Goal: Task Accomplishment & Management: Complete application form

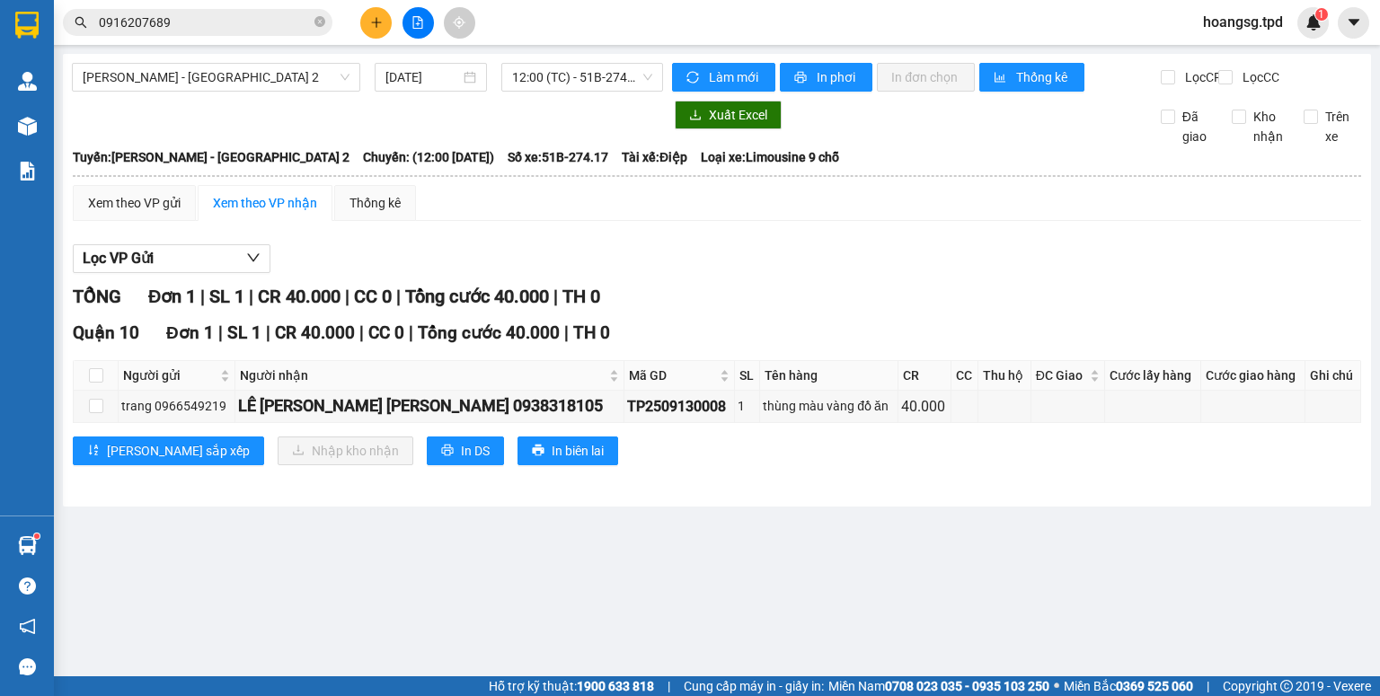
click at [360, 21] on button at bounding box center [375, 22] width 31 height 31
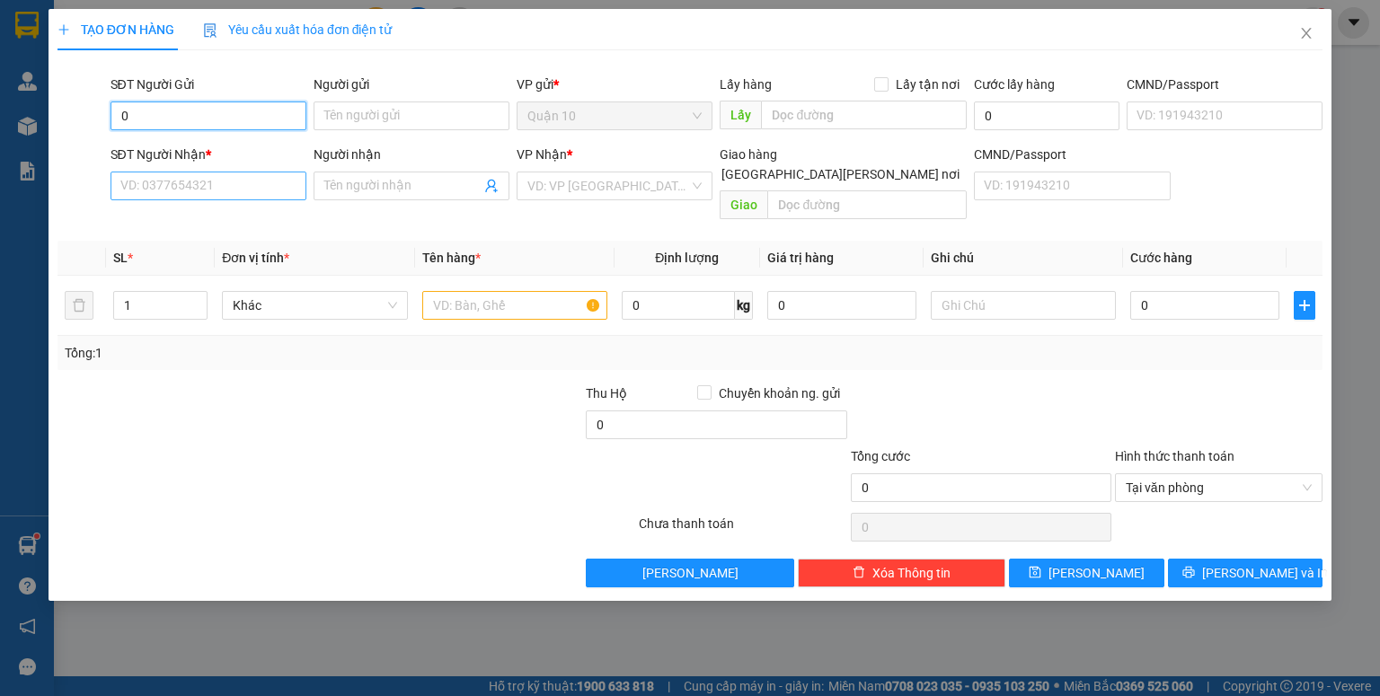
type input "0"
click at [230, 198] on input "SĐT Người Nhận *" at bounding box center [209, 186] width 196 height 29
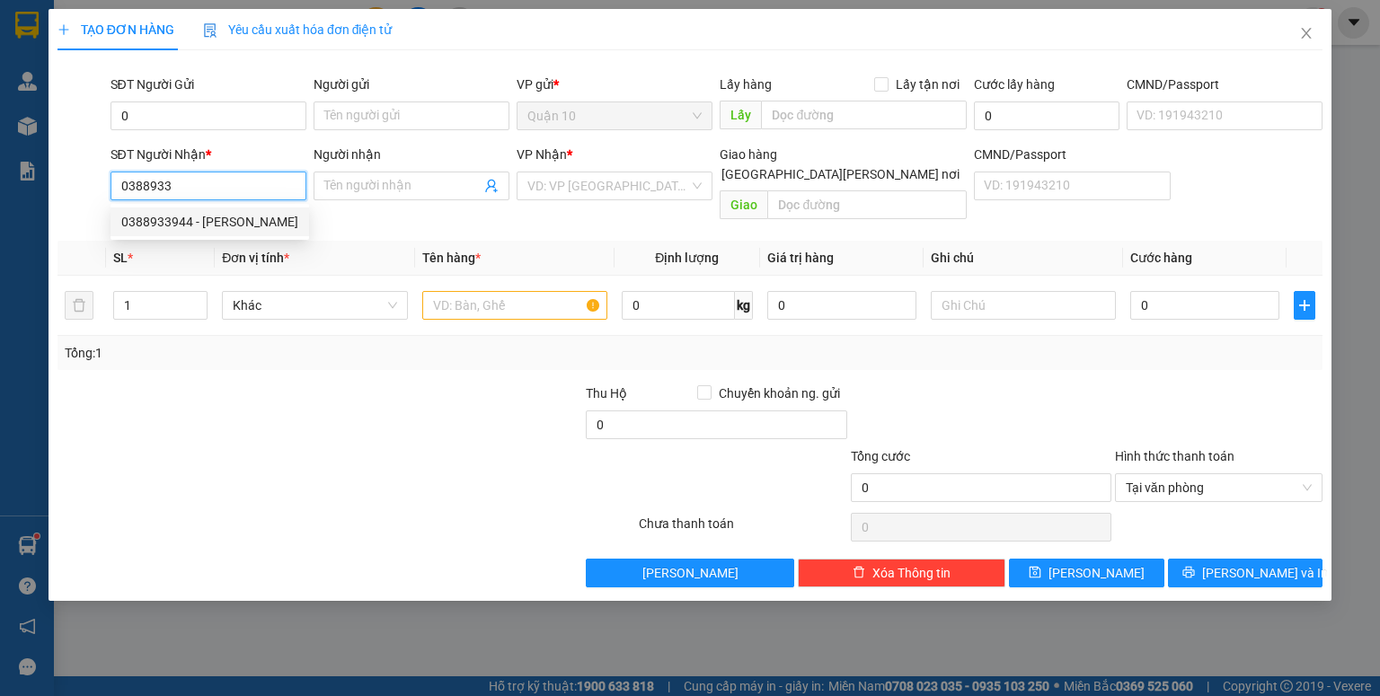
type input "0388933944"
type input "[PERSON_NAME]"
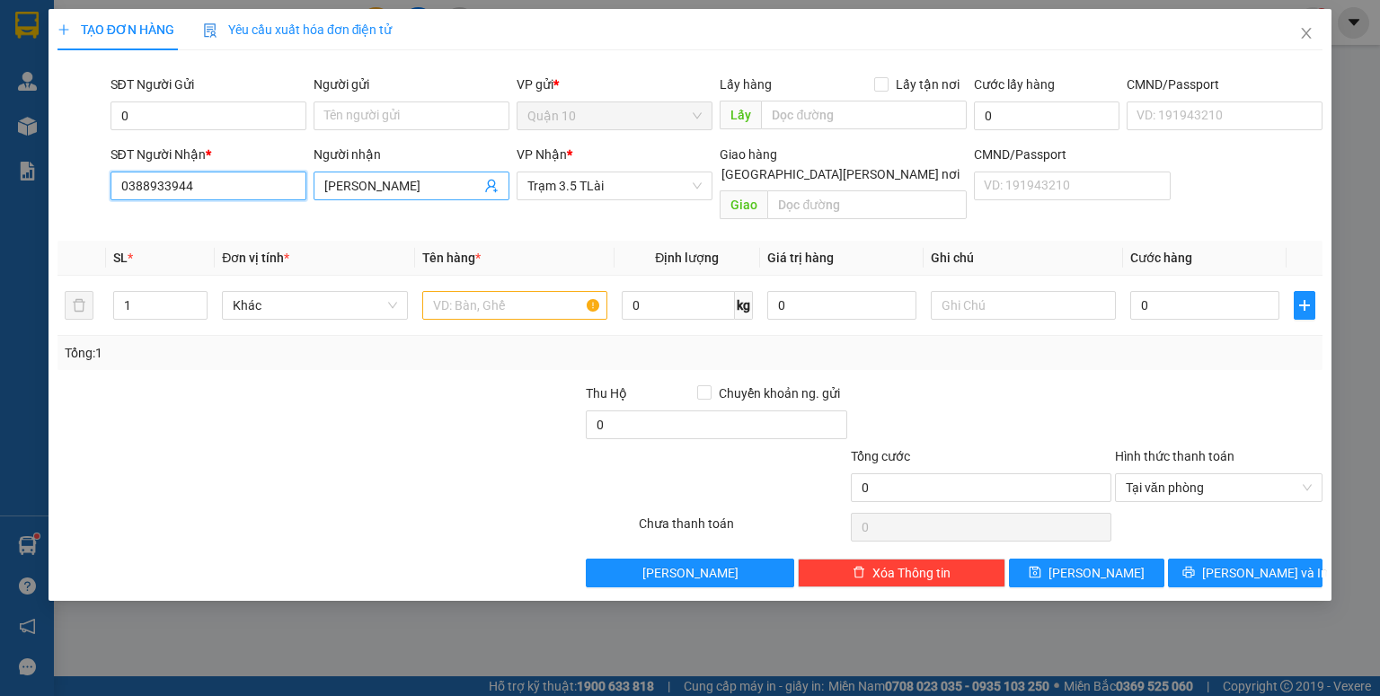
type input "0388933944"
click at [439, 176] on input "[PERSON_NAME]" at bounding box center [402, 186] width 156 height 20
type input "di động [PERSON_NAME]"
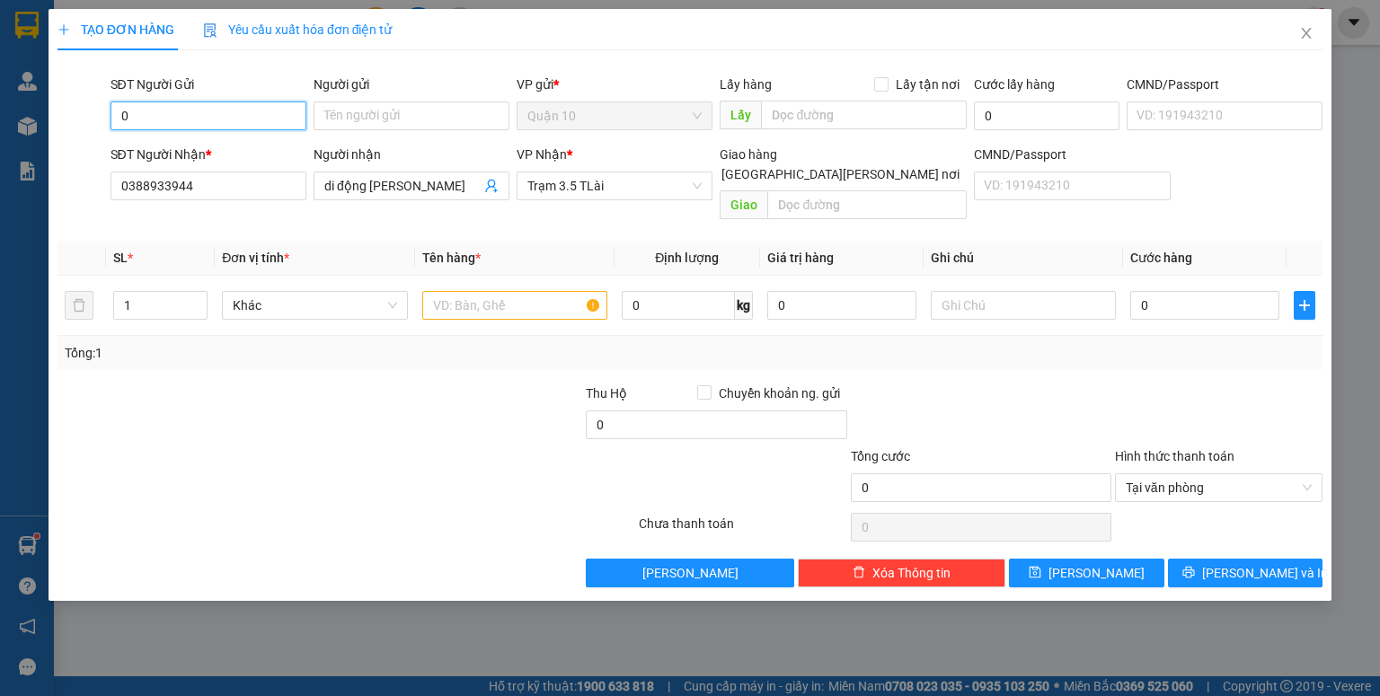
click at [206, 117] on input "0" at bounding box center [209, 116] width 196 height 29
type input "0796688186"
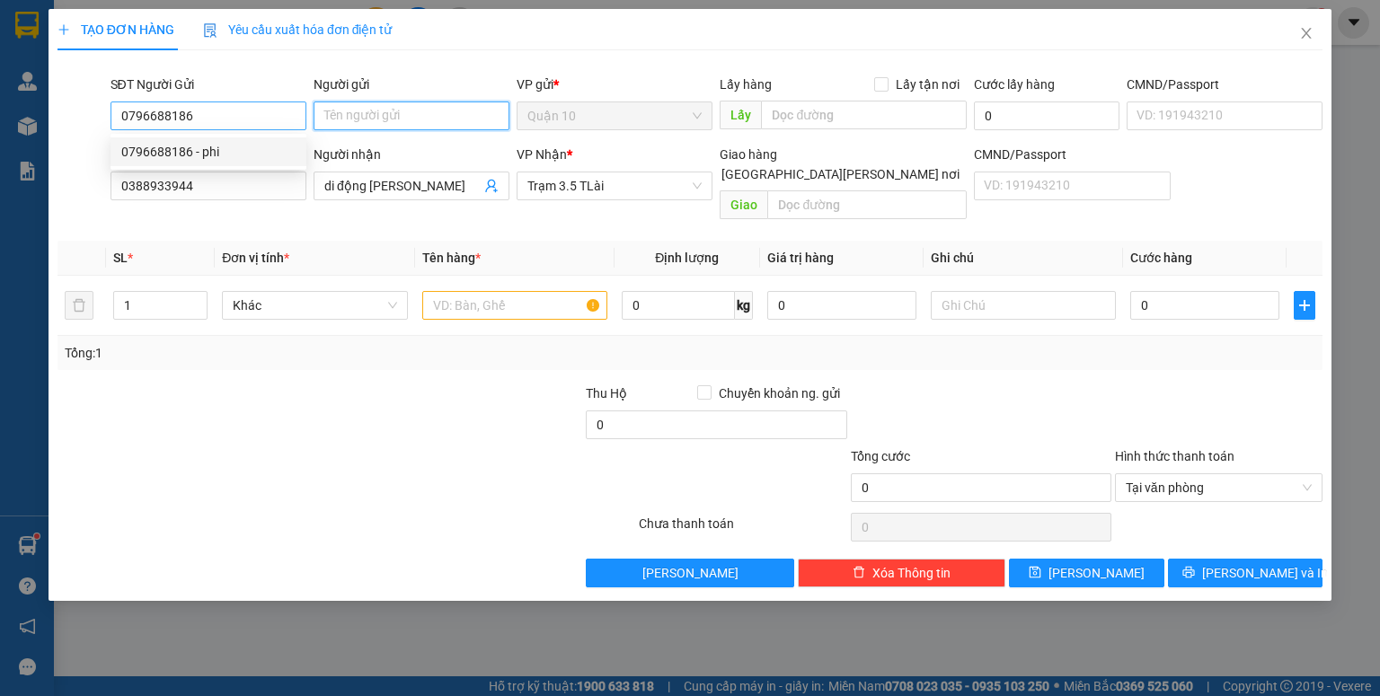
type input "phi"
type input "068301007323"
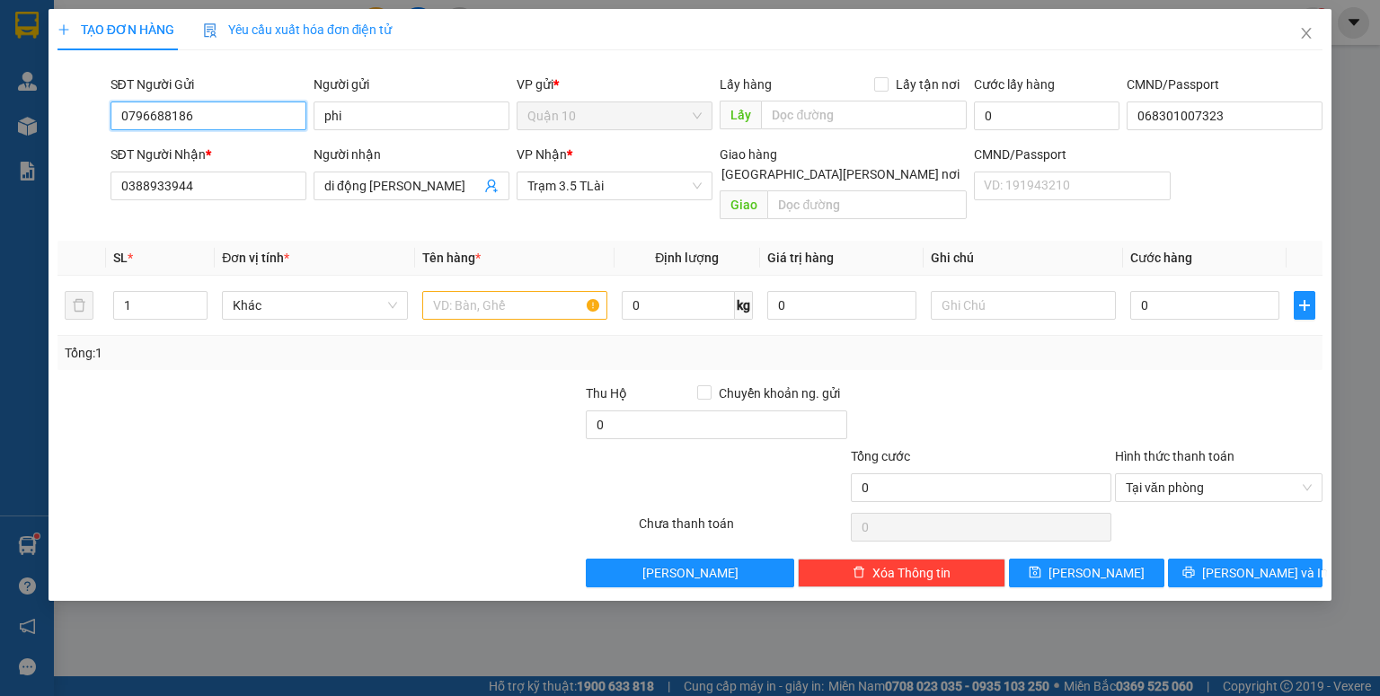
click at [226, 122] on input "0796688186" at bounding box center [209, 116] width 196 height 29
click at [244, 165] on div "0796688186 - phi" at bounding box center [209, 151] width 196 height 29
click at [532, 291] on input "text" at bounding box center [514, 305] width 185 height 29
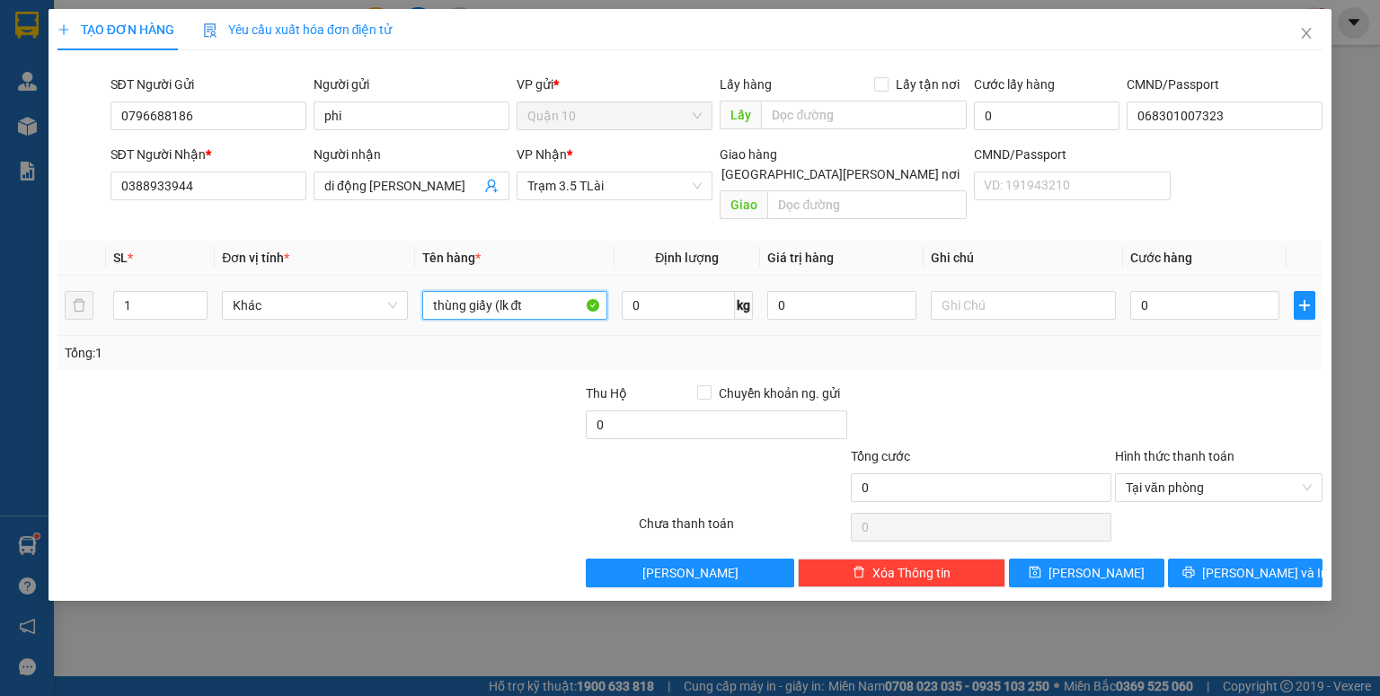
type input "thùng giấy (lk đt"
click at [1147, 301] on div "0" at bounding box center [1205, 306] width 149 height 36
click at [1150, 295] on input "0" at bounding box center [1205, 305] width 149 height 29
type input "6"
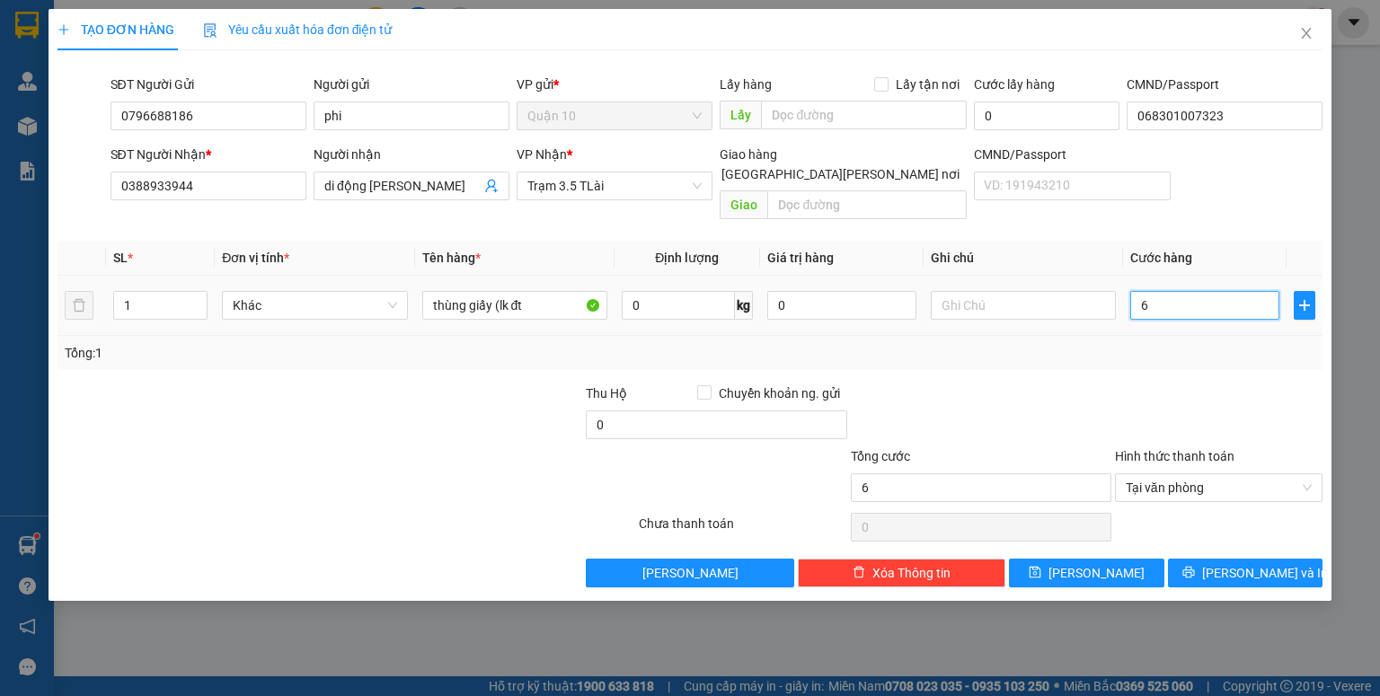
type input "60"
click at [802, 291] on input "0" at bounding box center [841, 305] width 149 height 29
type input "60.000"
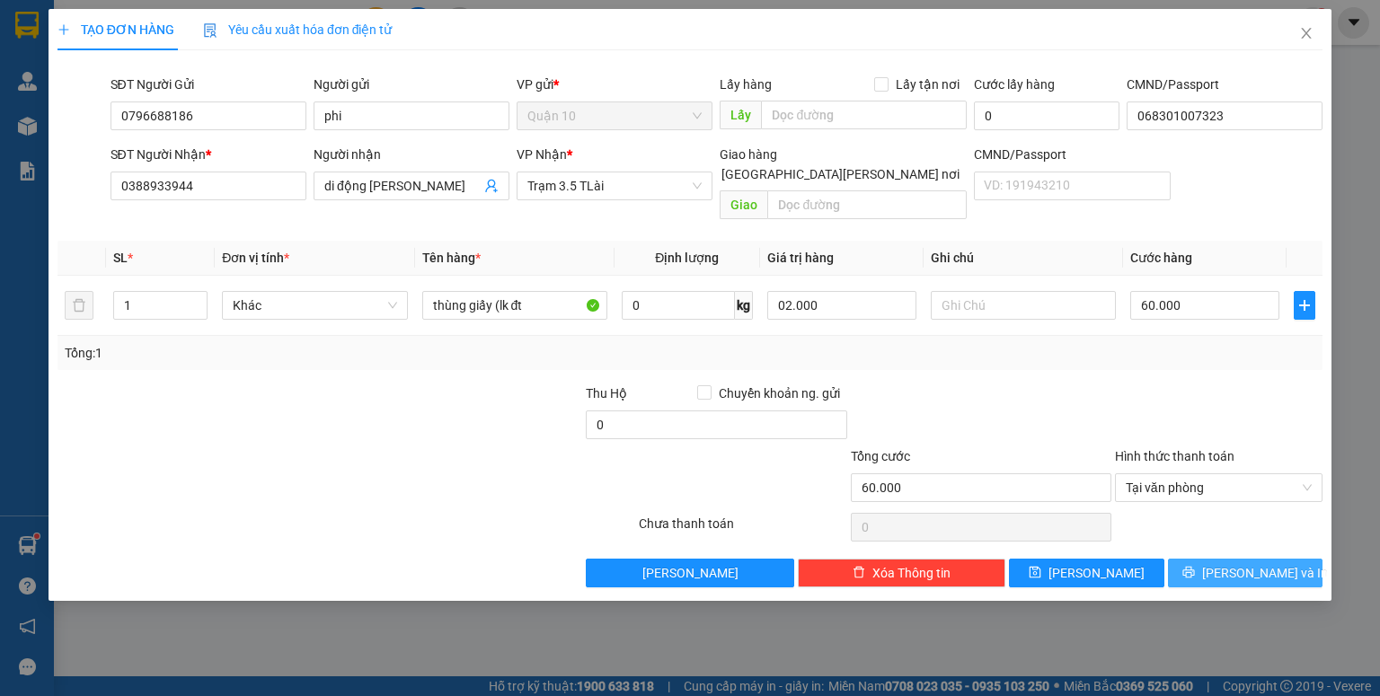
drag, startPoint x: 1193, startPoint y: 528, endPoint x: 1204, endPoint y: 537, distance: 14.0
click at [1196, 530] on div "Transit Pickup Surcharge Ids Transit Deliver Surcharge Ids Transit Deliver Surc…" at bounding box center [690, 326] width 1265 height 523
type input "2.000.000"
click at [1209, 559] on button "[PERSON_NAME] và In" at bounding box center [1245, 573] width 155 height 29
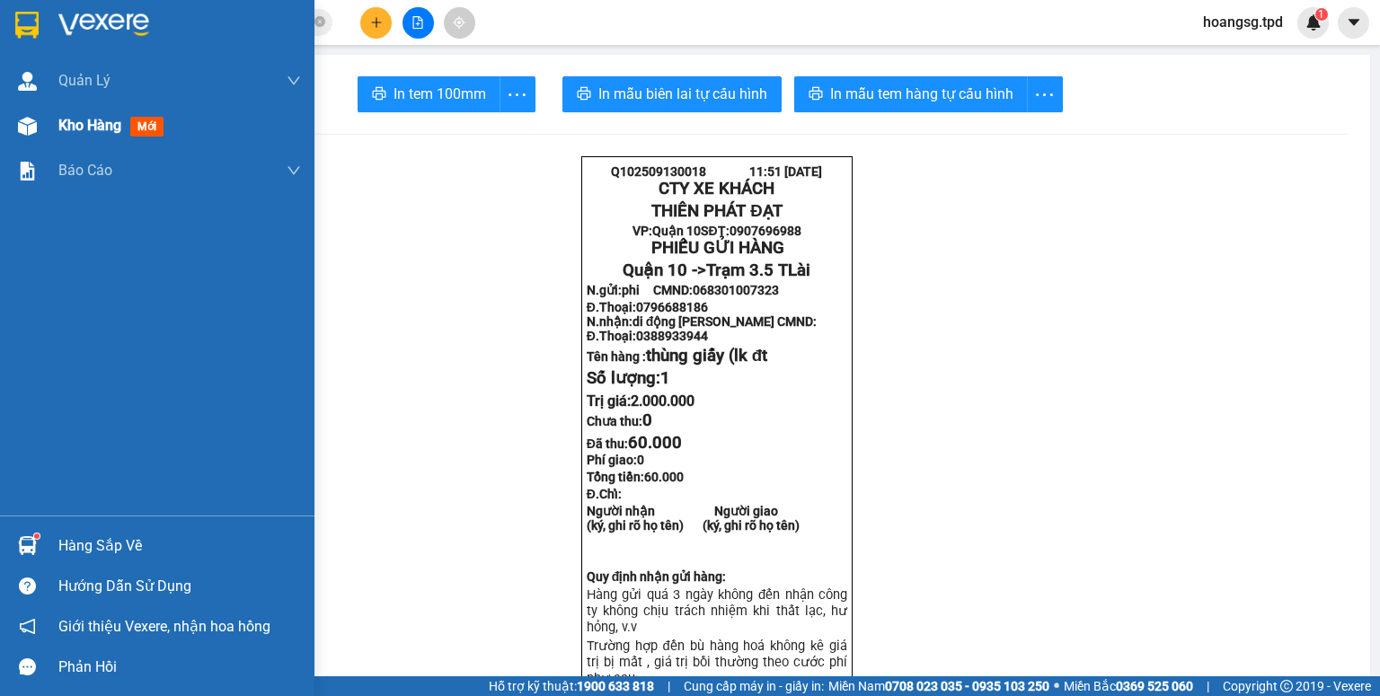
click at [87, 134] on span "Kho hàng" at bounding box center [89, 125] width 63 height 17
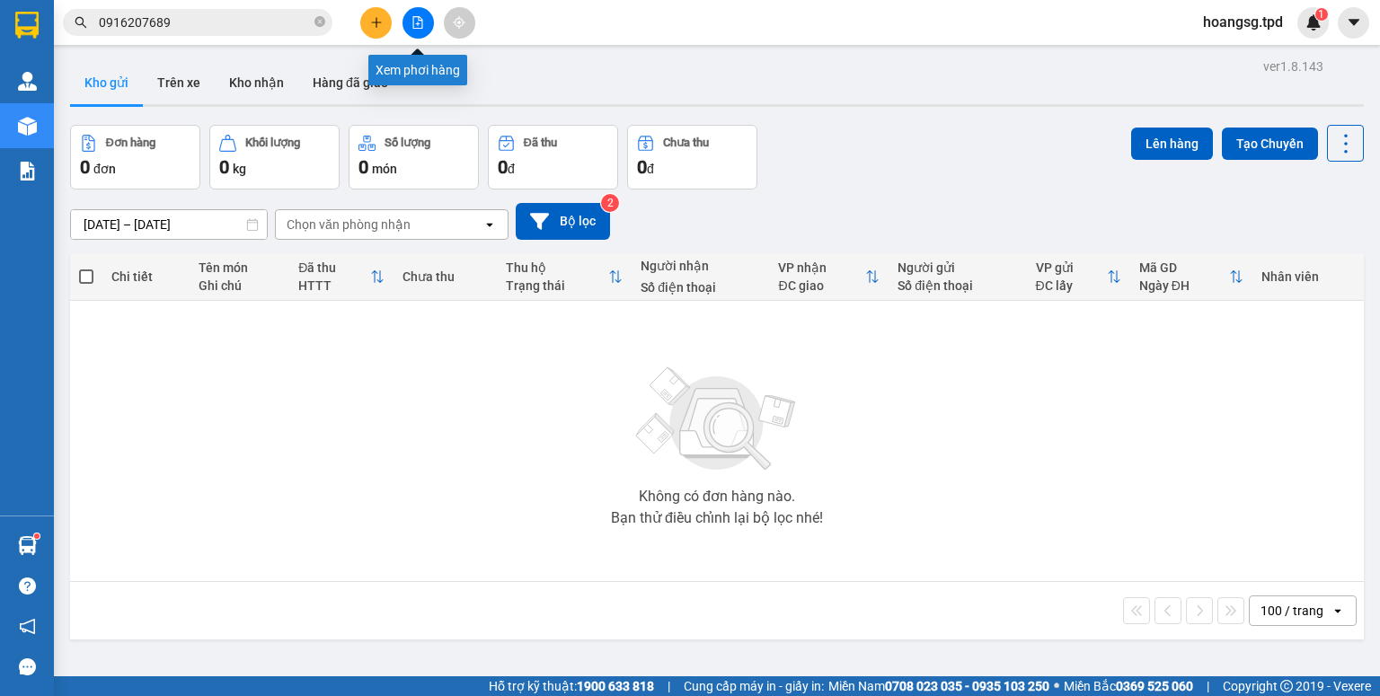
click at [429, 16] on button at bounding box center [418, 22] width 31 height 31
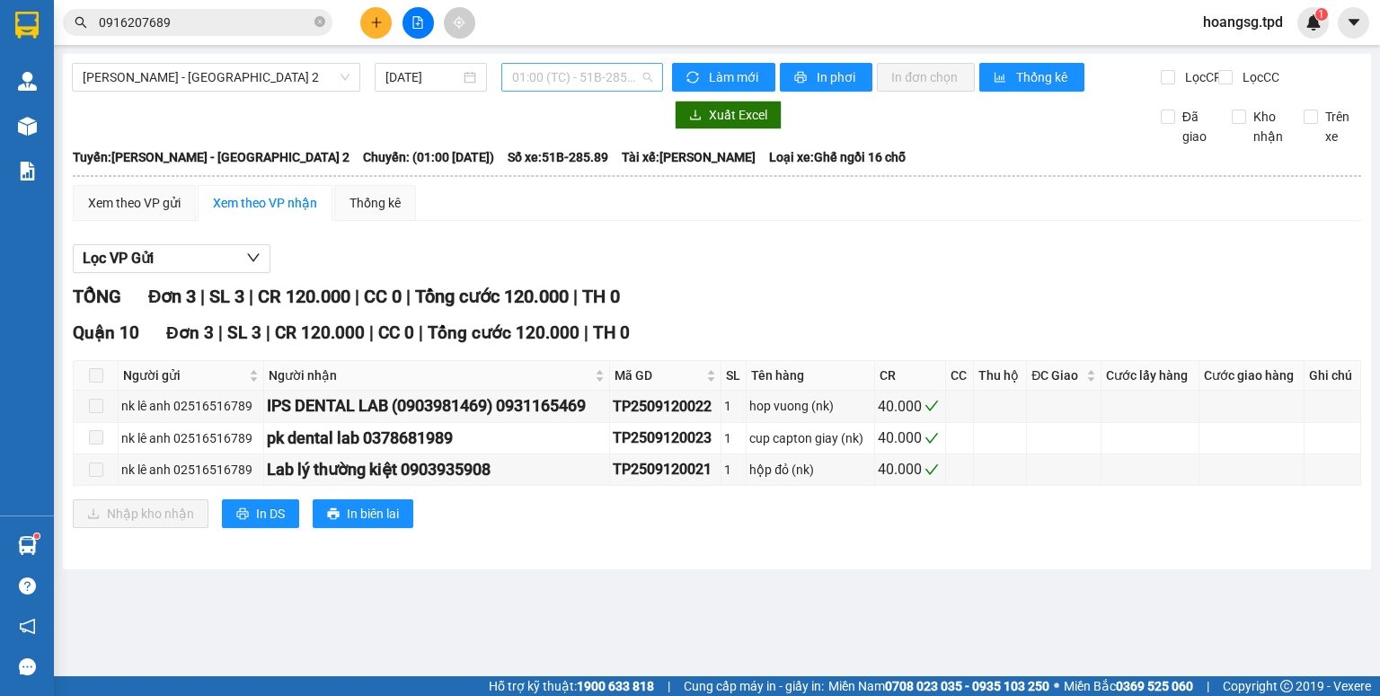
click at [622, 86] on span "01:00 (TC) - 51B-285.89" at bounding box center [582, 77] width 141 height 27
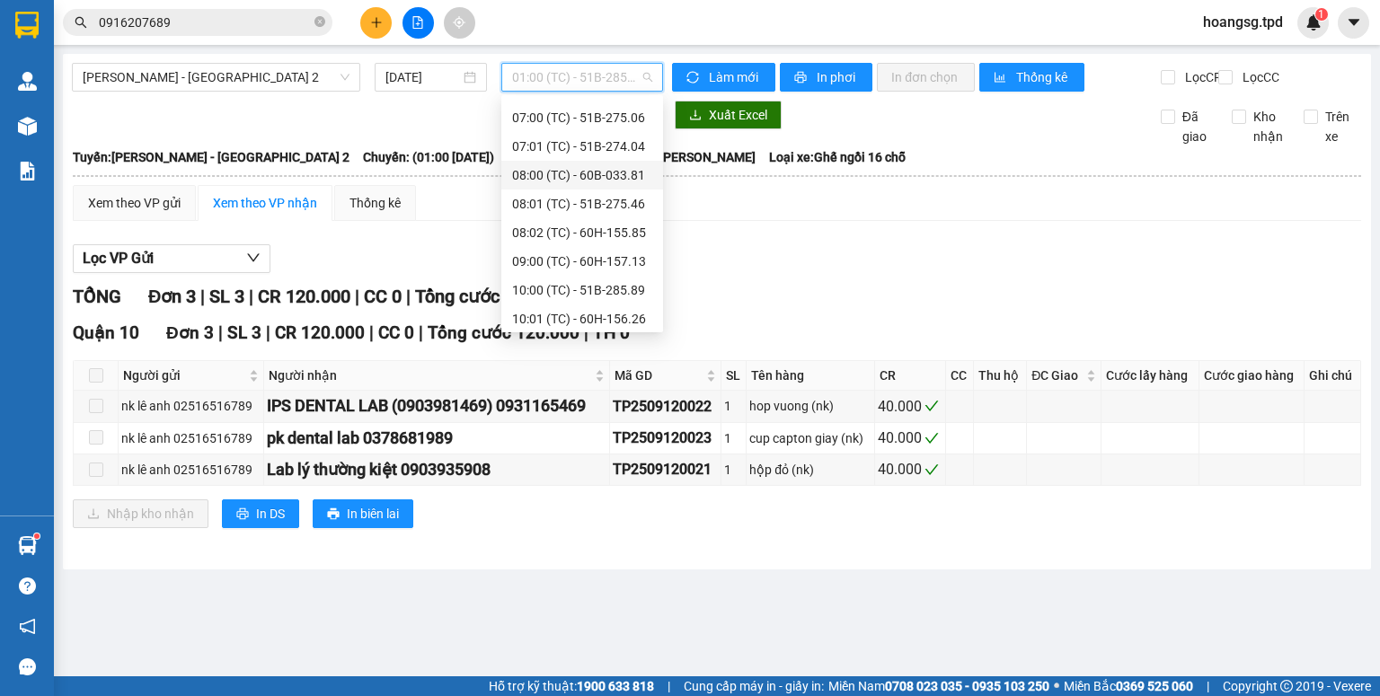
scroll to position [144, 0]
click at [354, 75] on div "[PERSON_NAME] - [GEOGRAPHIC_DATA] 2" at bounding box center [216, 77] width 288 height 29
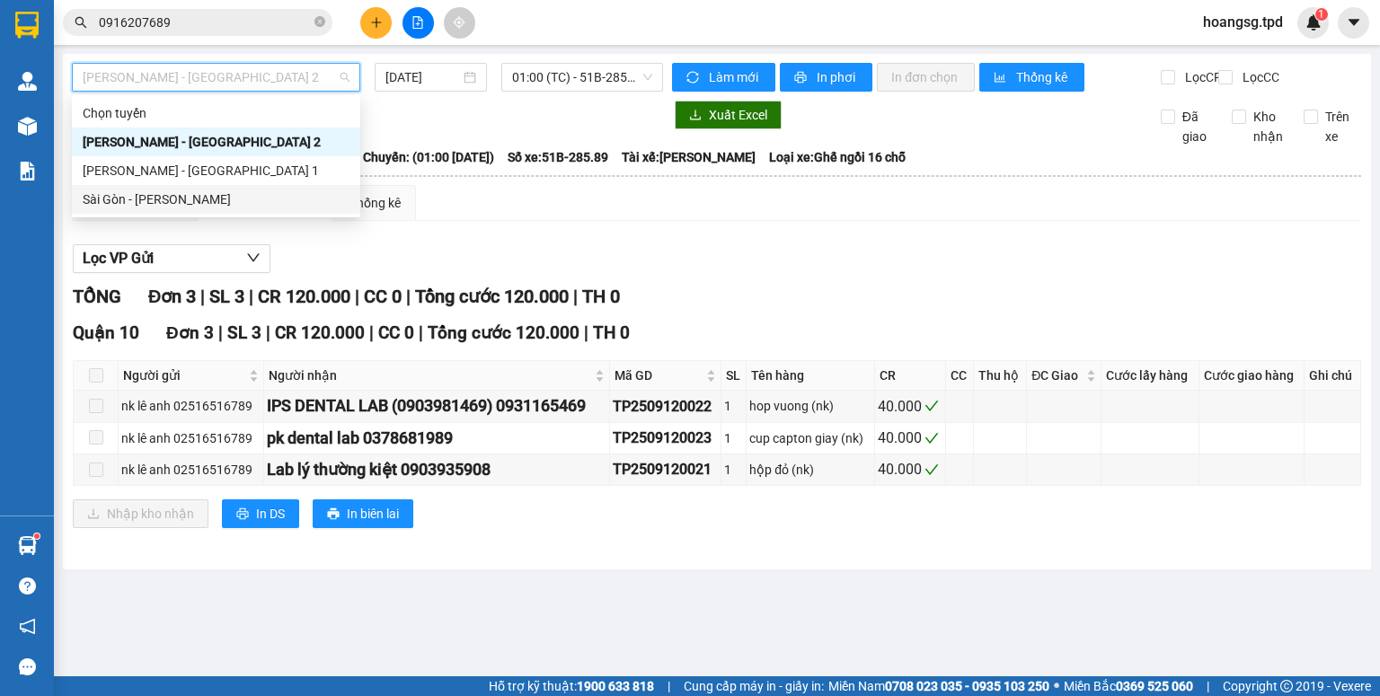
click at [294, 191] on div "Sài Gòn - [PERSON_NAME]" at bounding box center [216, 200] width 267 height 20
type input "[DATE]"
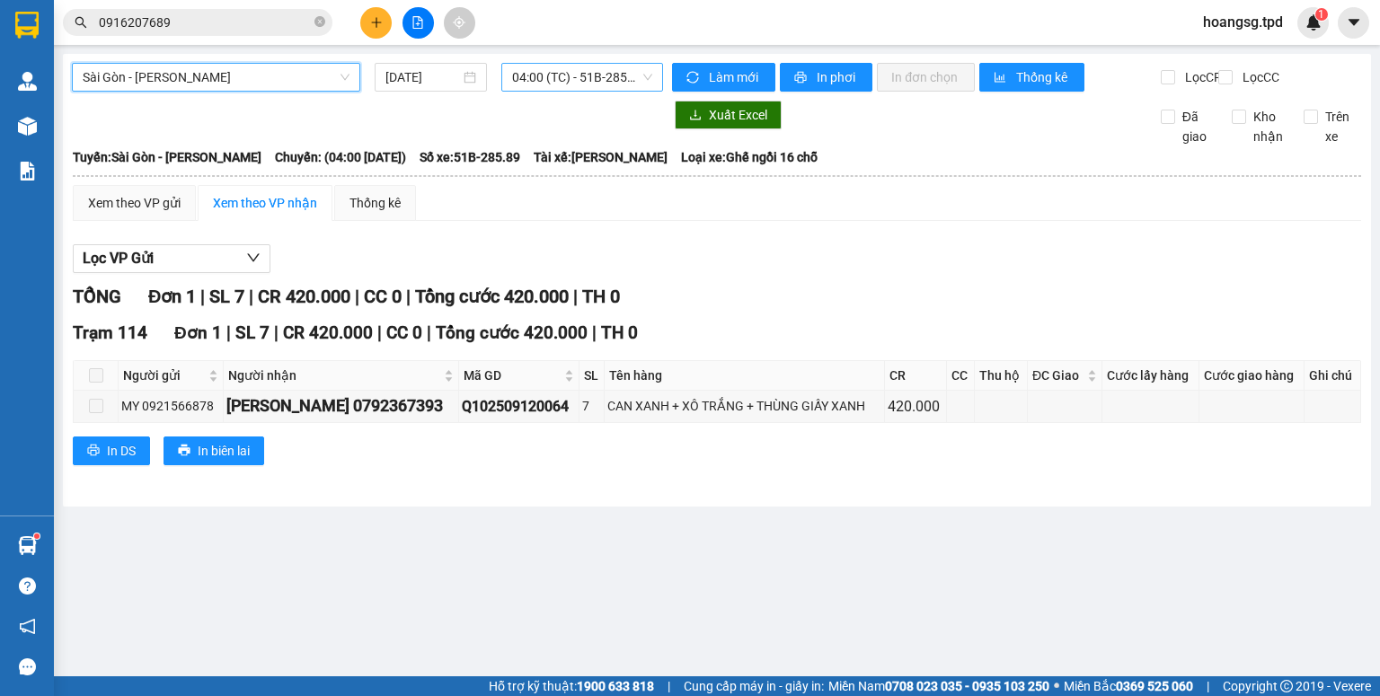
click at [604, 68] on span "04:00 (TC) - 51B-285.89" at bounding box center [582, 77] width 141 height 27
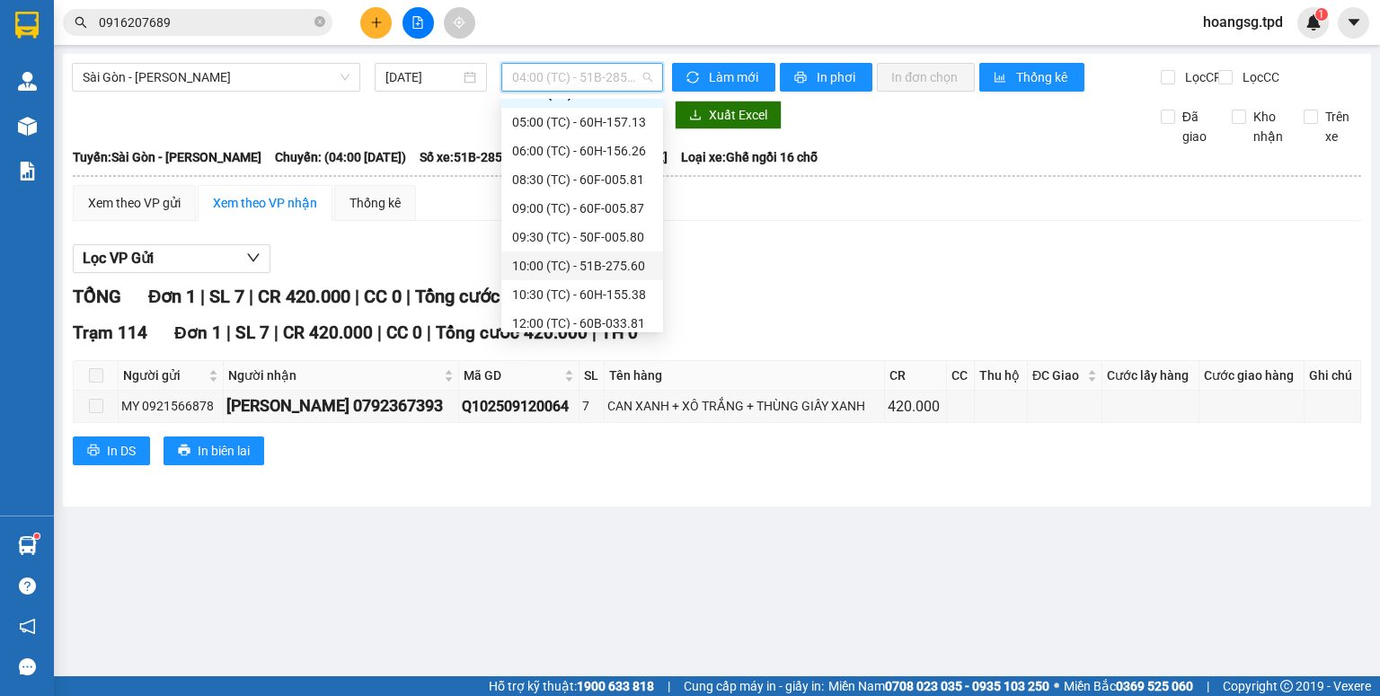
scroll to position [58, 0]
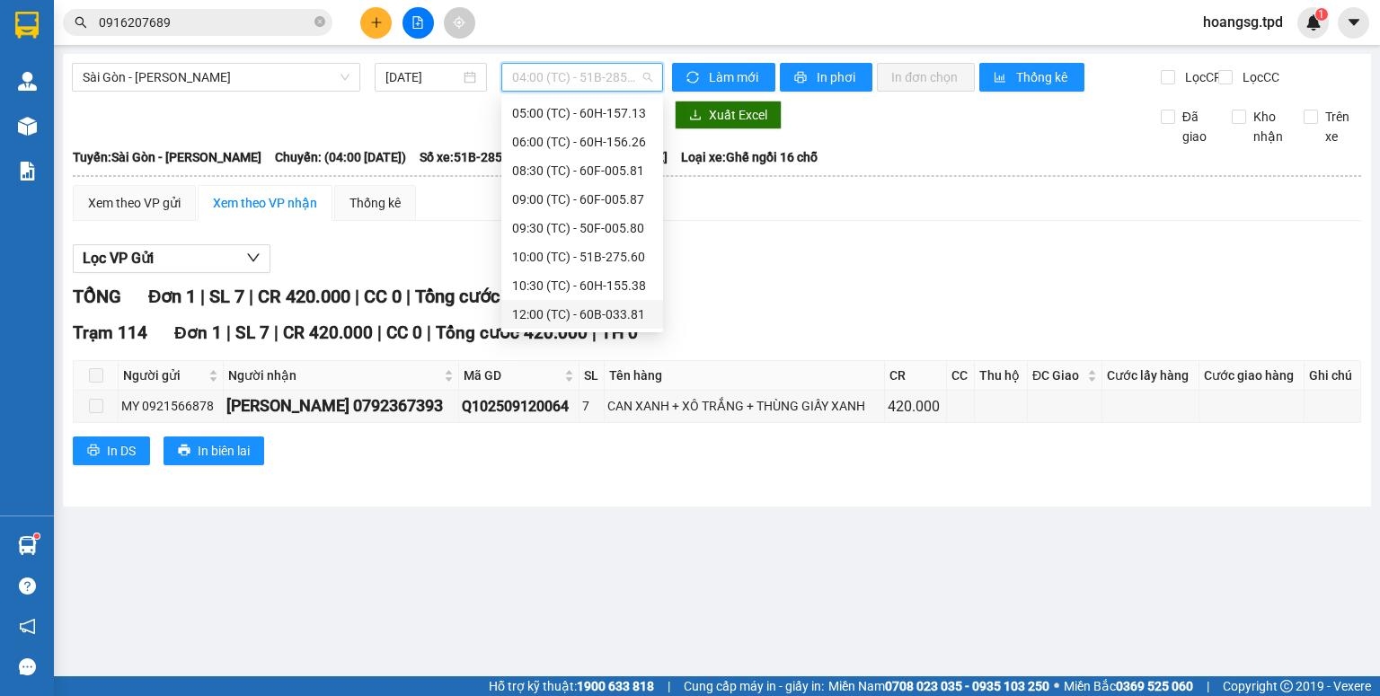
click at [628, 309] on div "12:00 (TC) - 60B-033.81" at bounding box center [582, 315] width 140 height 20
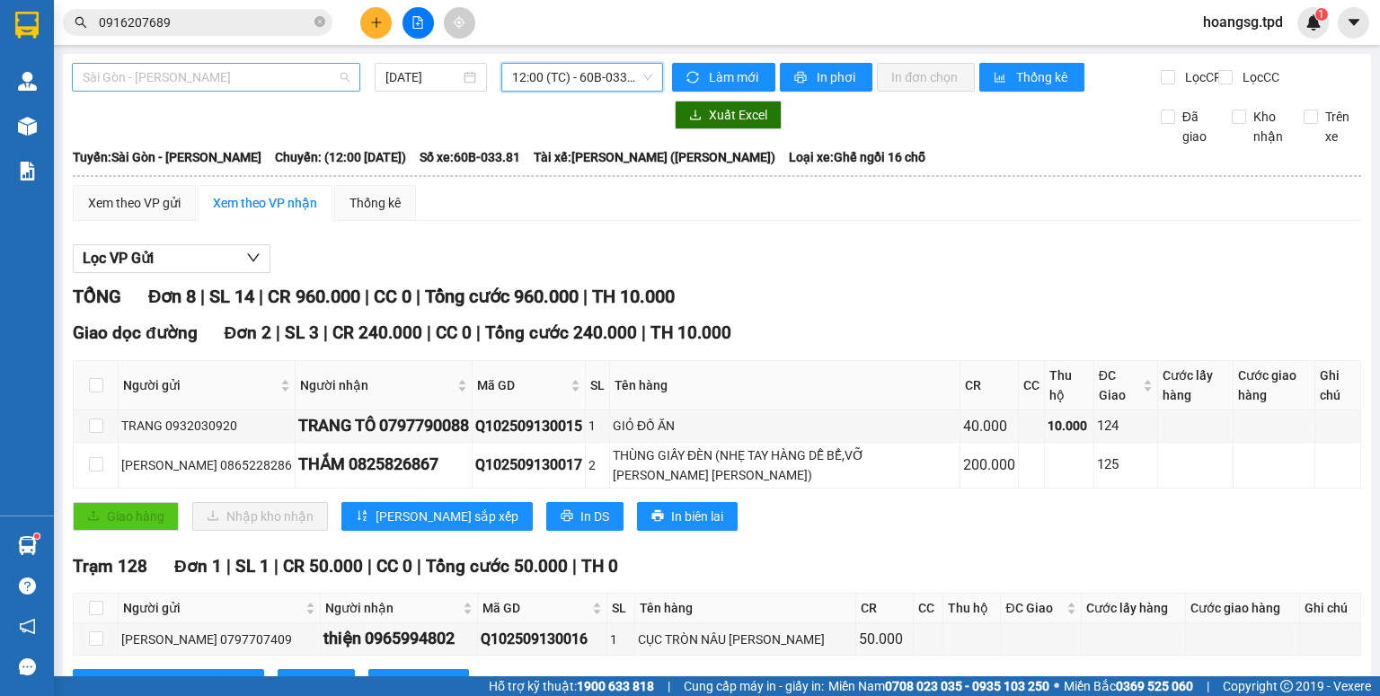
click at [308, 89] on span "Sài Gòn - [PERSON_NAME]" at bounding box center [216, 77] width 267 height 27
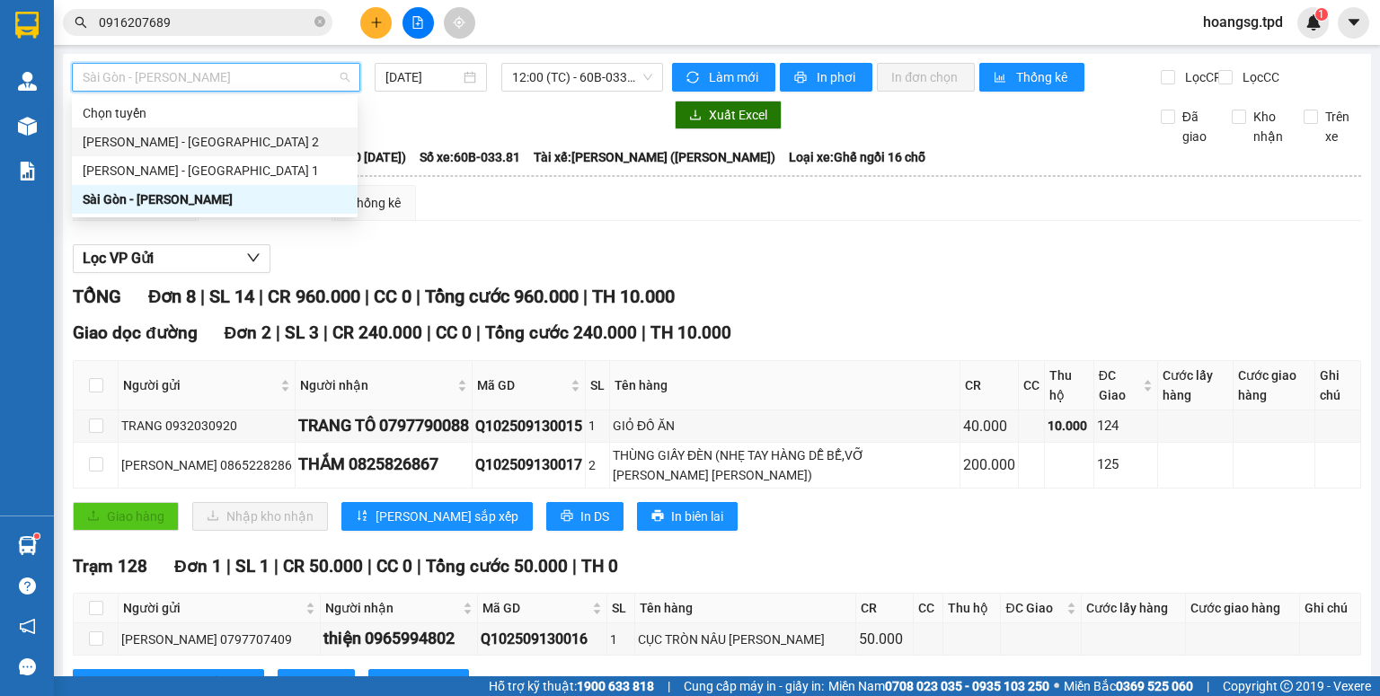
click at [271, 150] on div "[PERSON_NAME] - [GEOGRAPHIC_DATA] 2" at bounding box center [215, 142] width 264 height 20
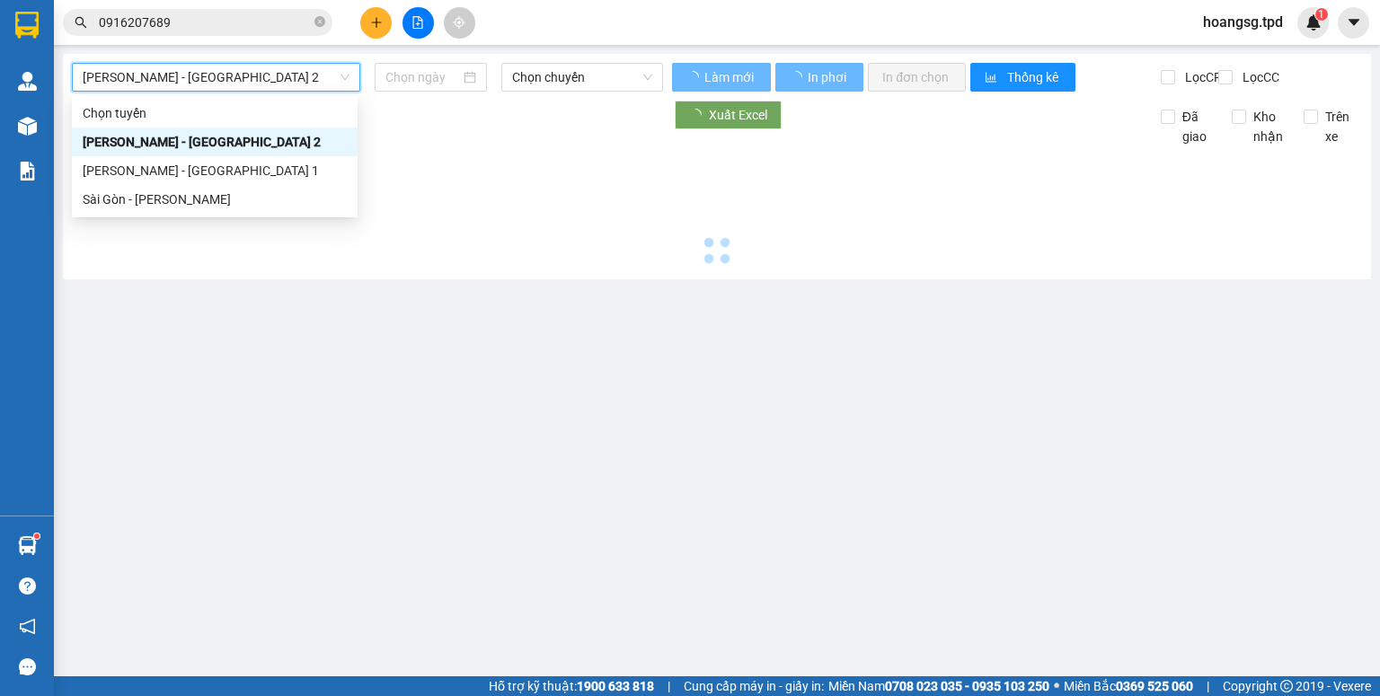
type input "[DATE]"
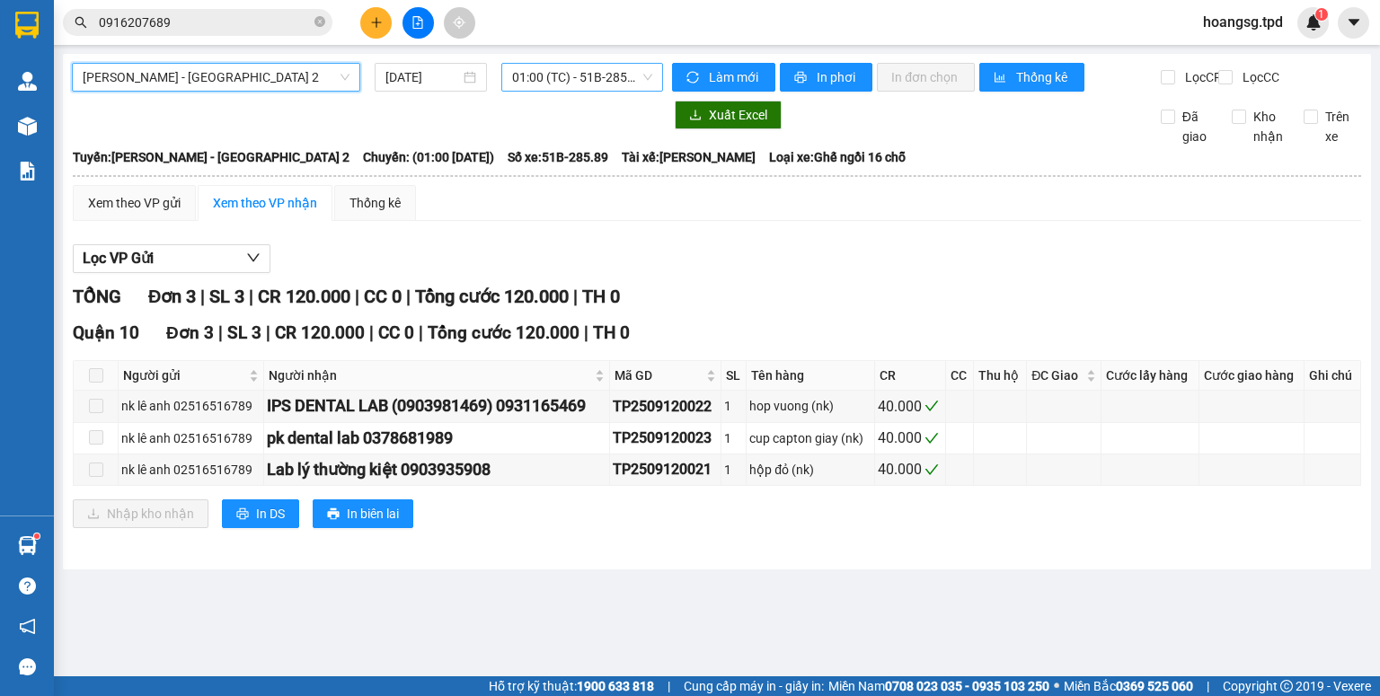
click at [634, 84] on span "01:00 (TC) - 51B-285.89" at bounding box center [582, 77] width 141 height 27
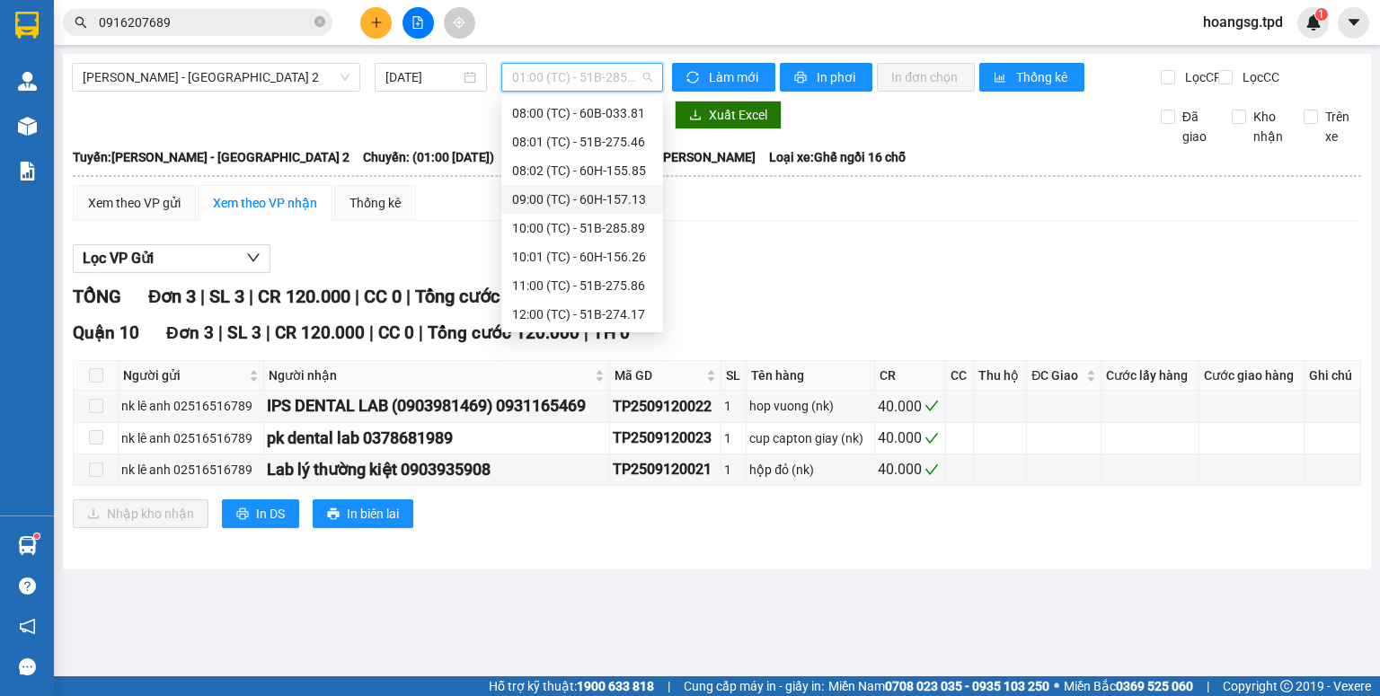
scroll to position [72, 0]
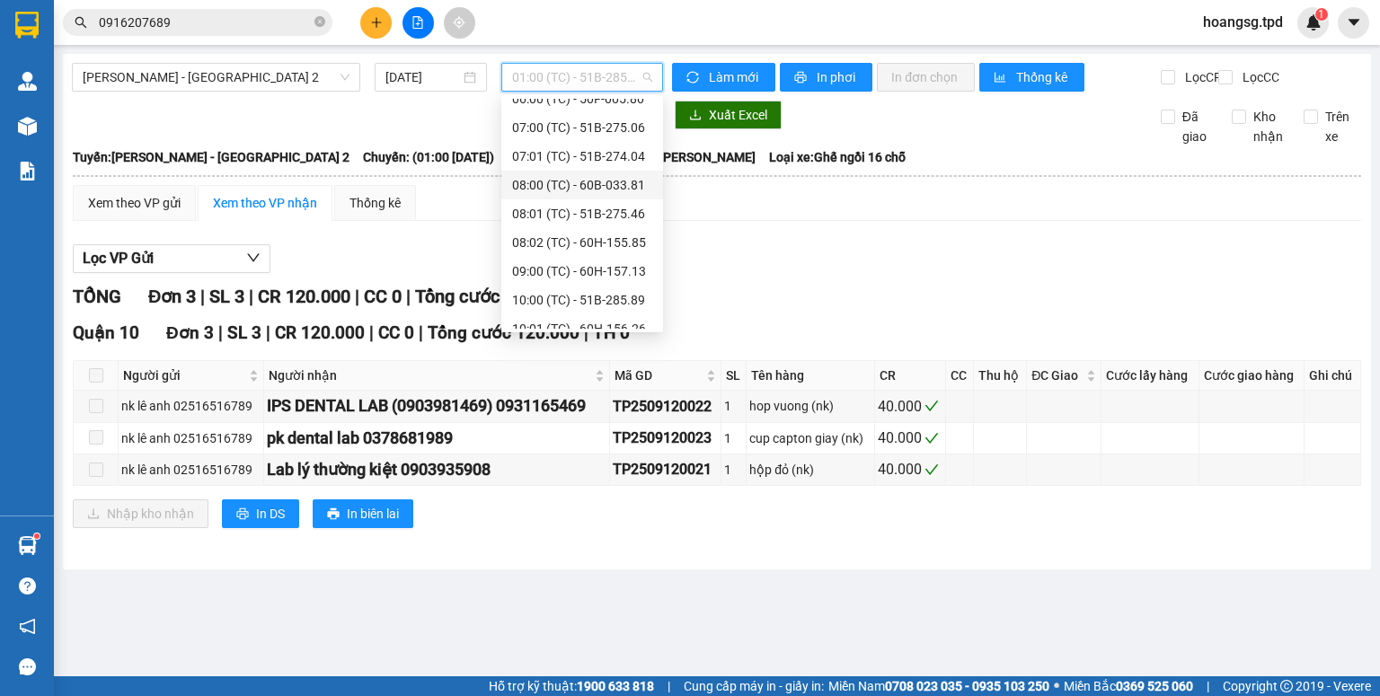
click at [630, 181] on div "08:00 (TC) - 60B-033.81" at bounding box center [582, 185] width 140 height 20
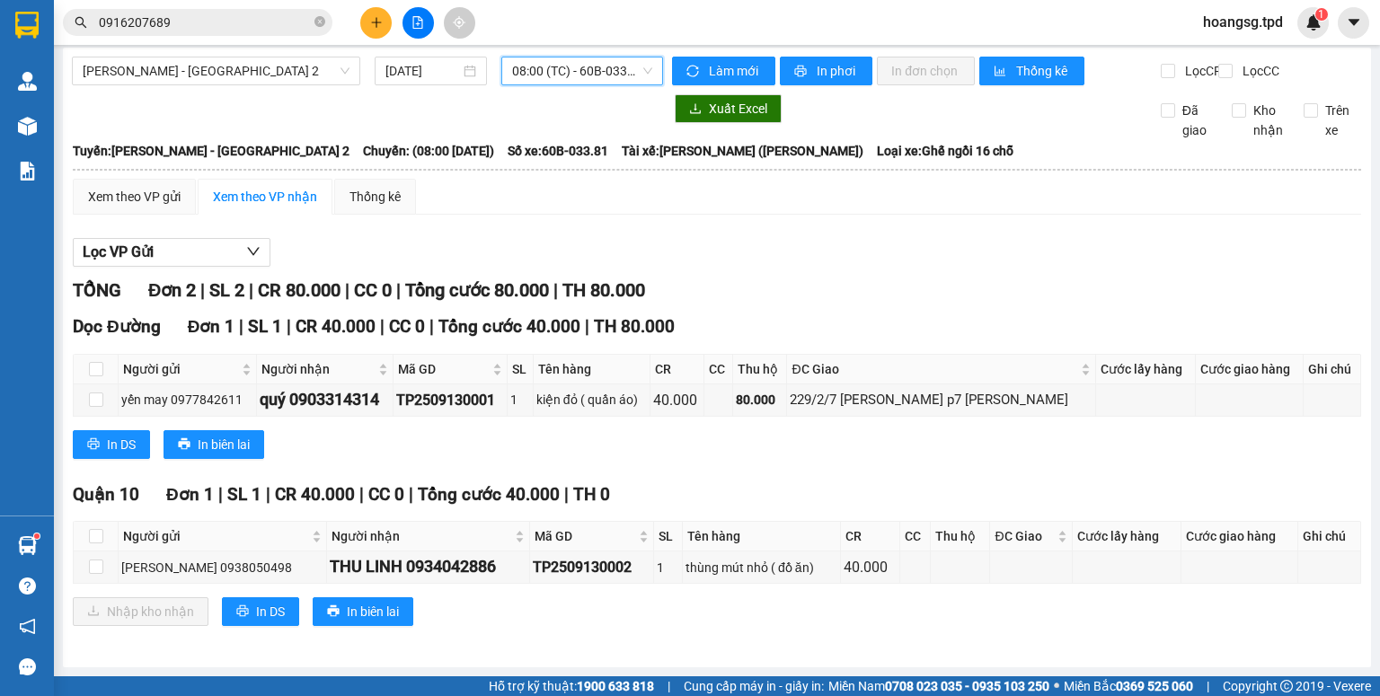
scroll to position [18, 0]
click at [367, 22] on button at bounding box center [375, 22] width 31 height 31
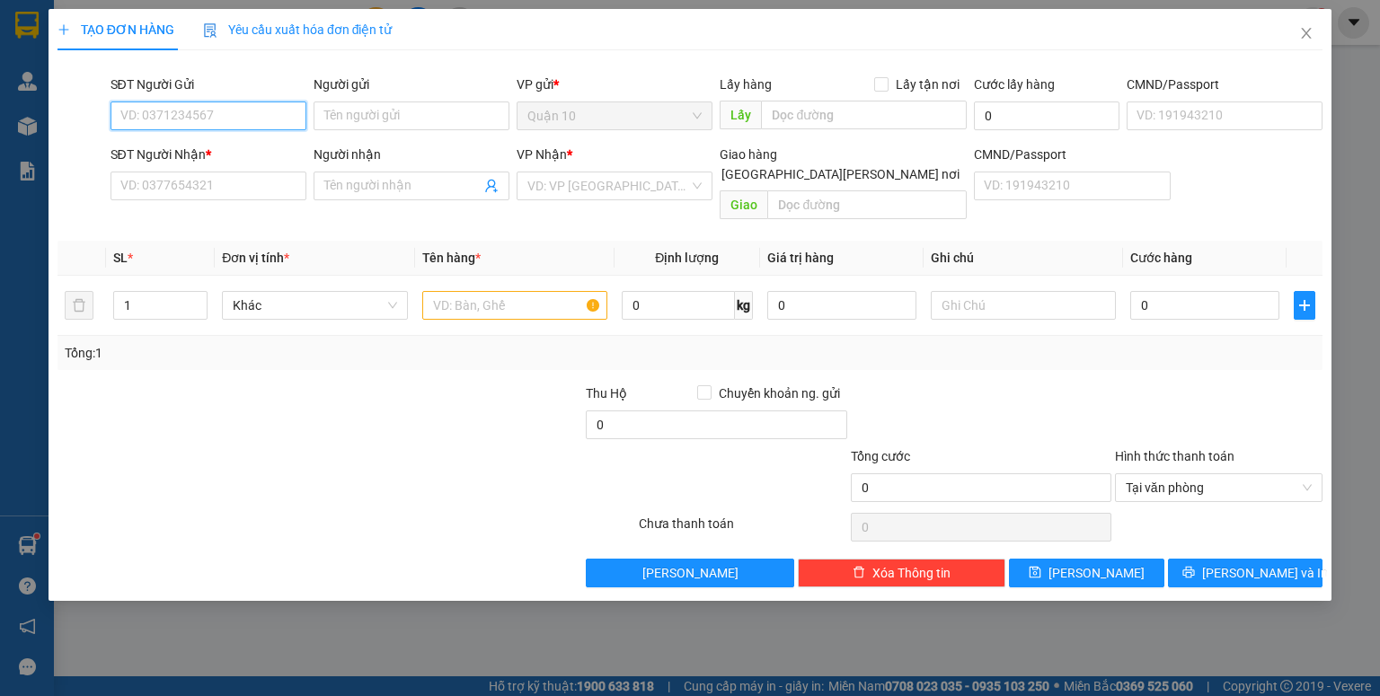
click at [184, 111] on input "SĐT Người Gửi" at bounding box center [209, 116] width 196 height 29
type input "0786053479"
type input "[PERSON_NAME]"
type input "044055004153"
type input "0985081354"
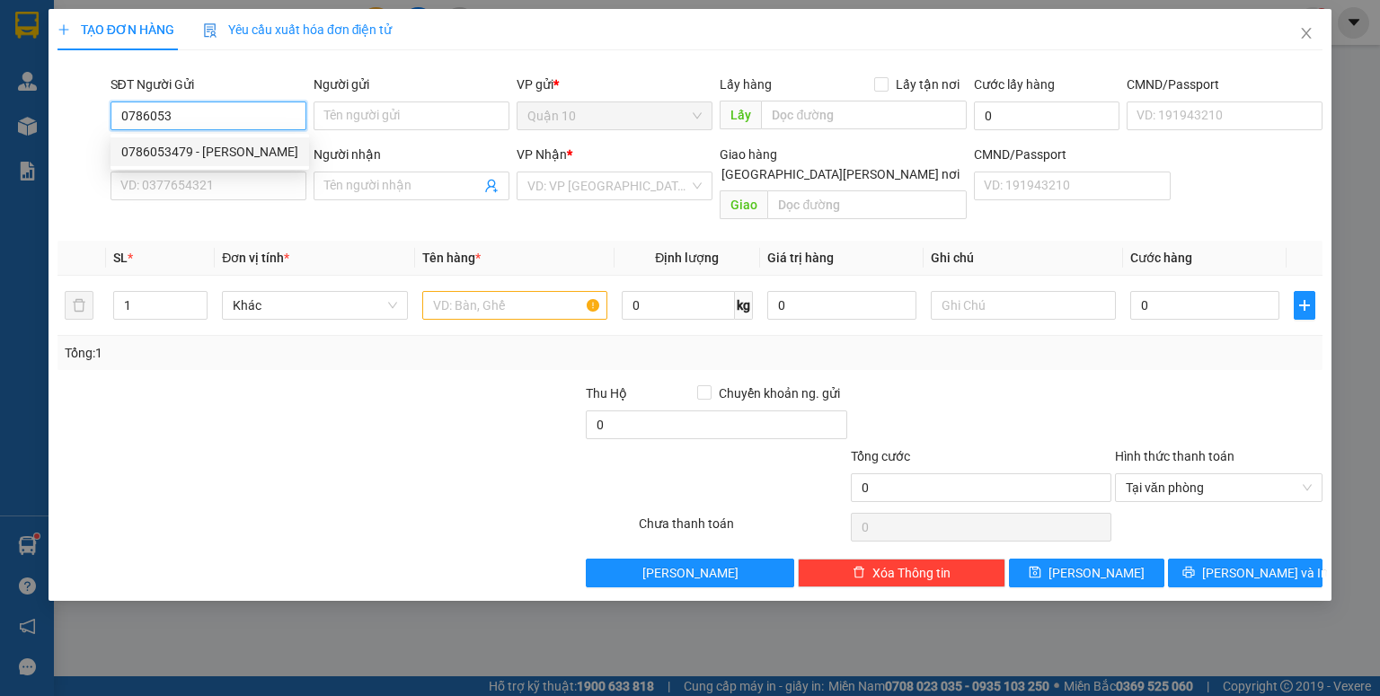
type input "KIỆT"
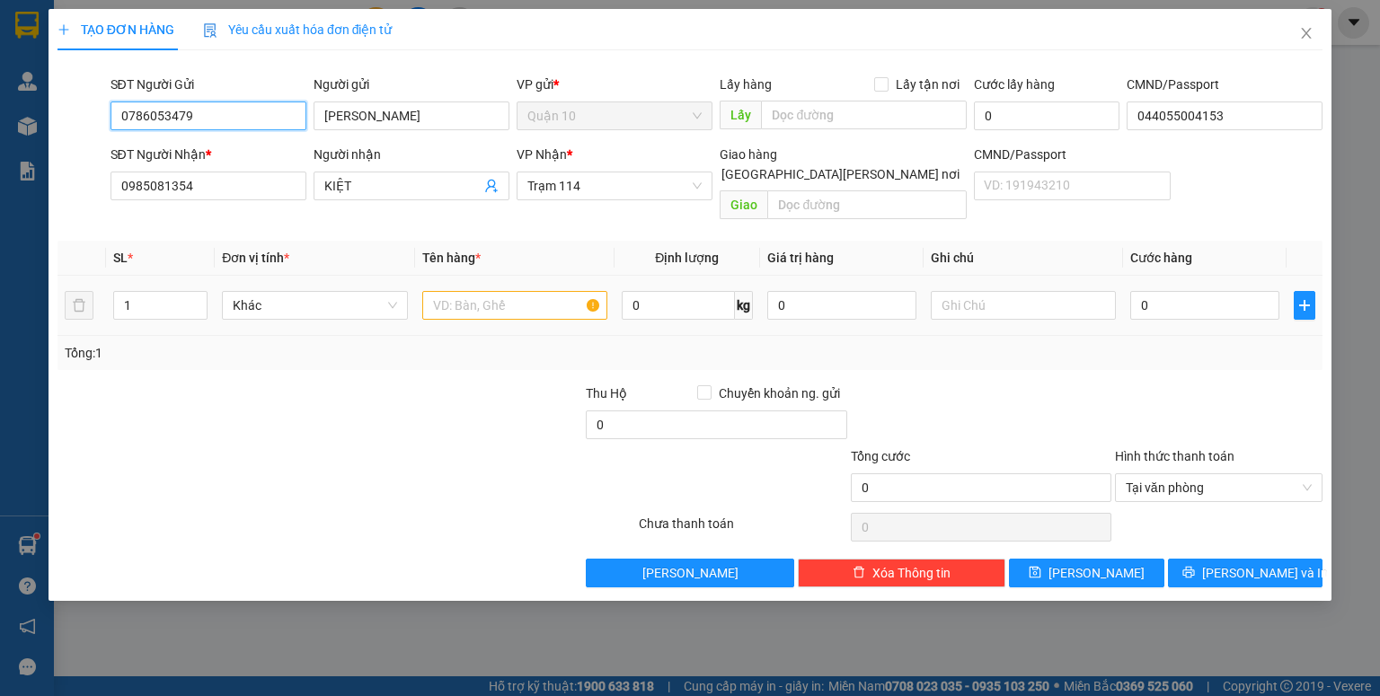
type input "0786053479"
click at [507, 291] on input "text" at bounding box center [514, 305] width 185 height 29
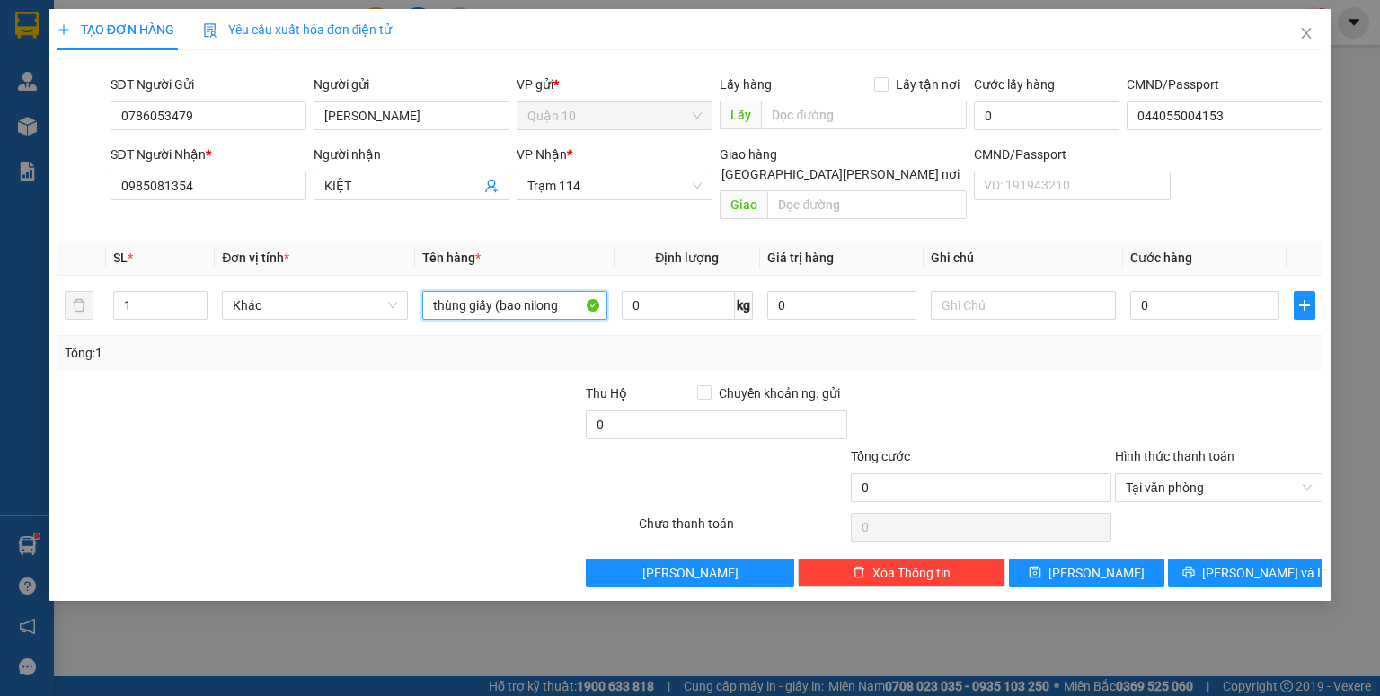
type input "thùng giấy (bao nilong"
type input "500.000"
type input "7"
type input "70"
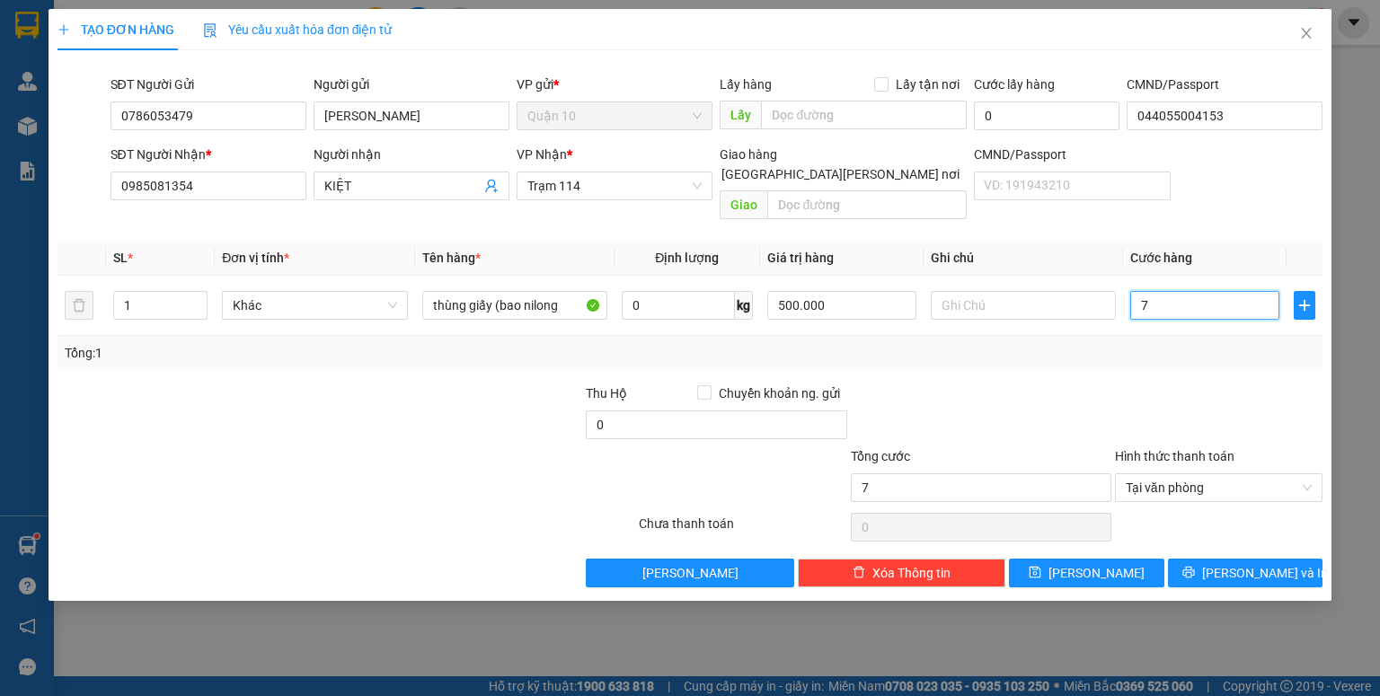
type input "70"
type input "70.000"
click at [1205, 559] on button "[PERSON_NAME] và In" at bounding box center [1245, 573] width 155 height 29
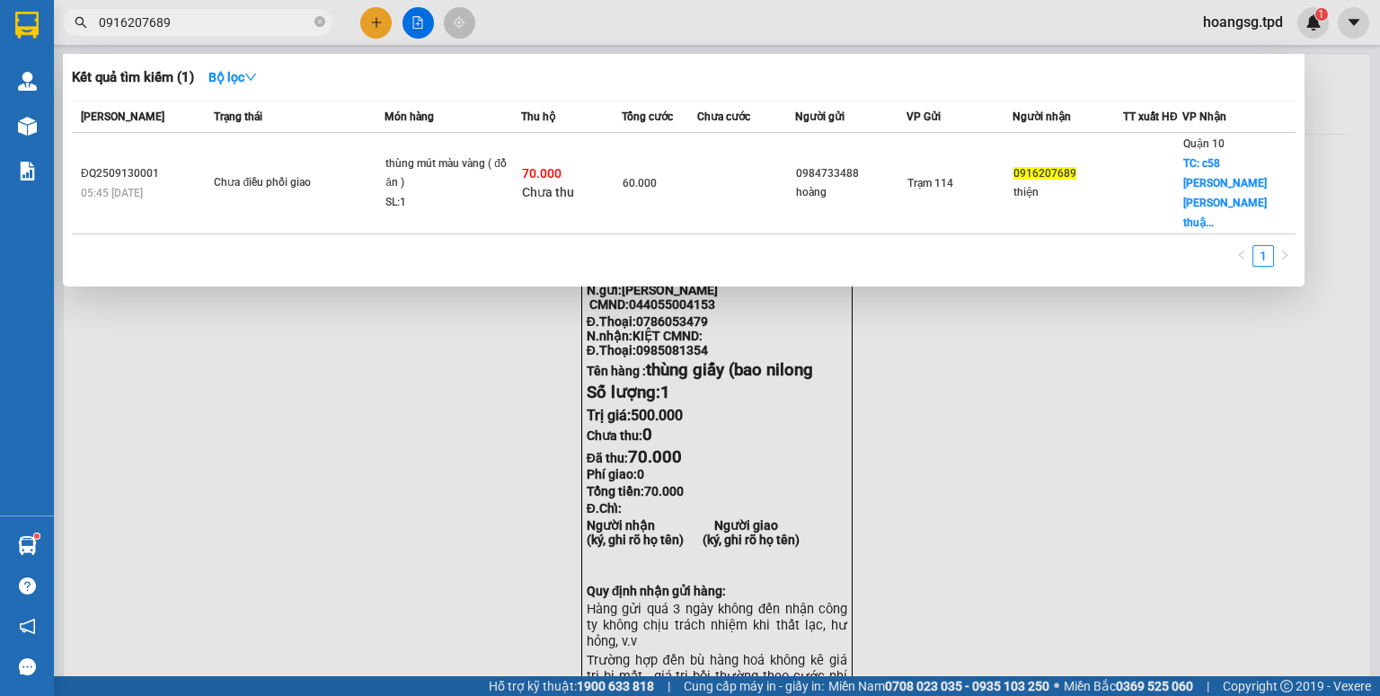
click at [237, 19] on input "0916207689" at bounding box center [205, 23] width 212 height 20
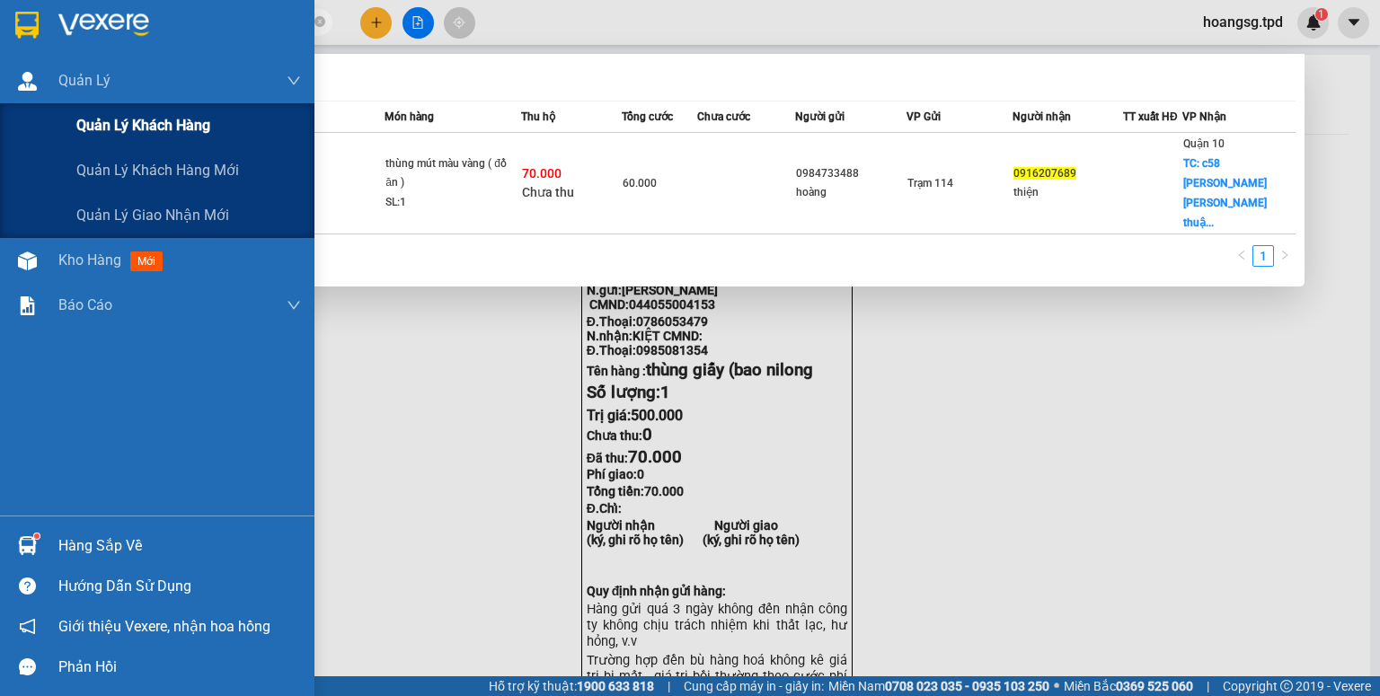
drag, startPoint x: 241, startPoint y: 22, endPoint x: 0, endPoint y: 140, distance: 268.1
click at [0, 140] on section "Kết quả [PERSON_NAME] ( 1 ) Bộ lọc Mã ĐH Trạng thái Món hàng Thu hộ [PERSON_NAM…" at bounding box center [690, 348] width 1380 height 696
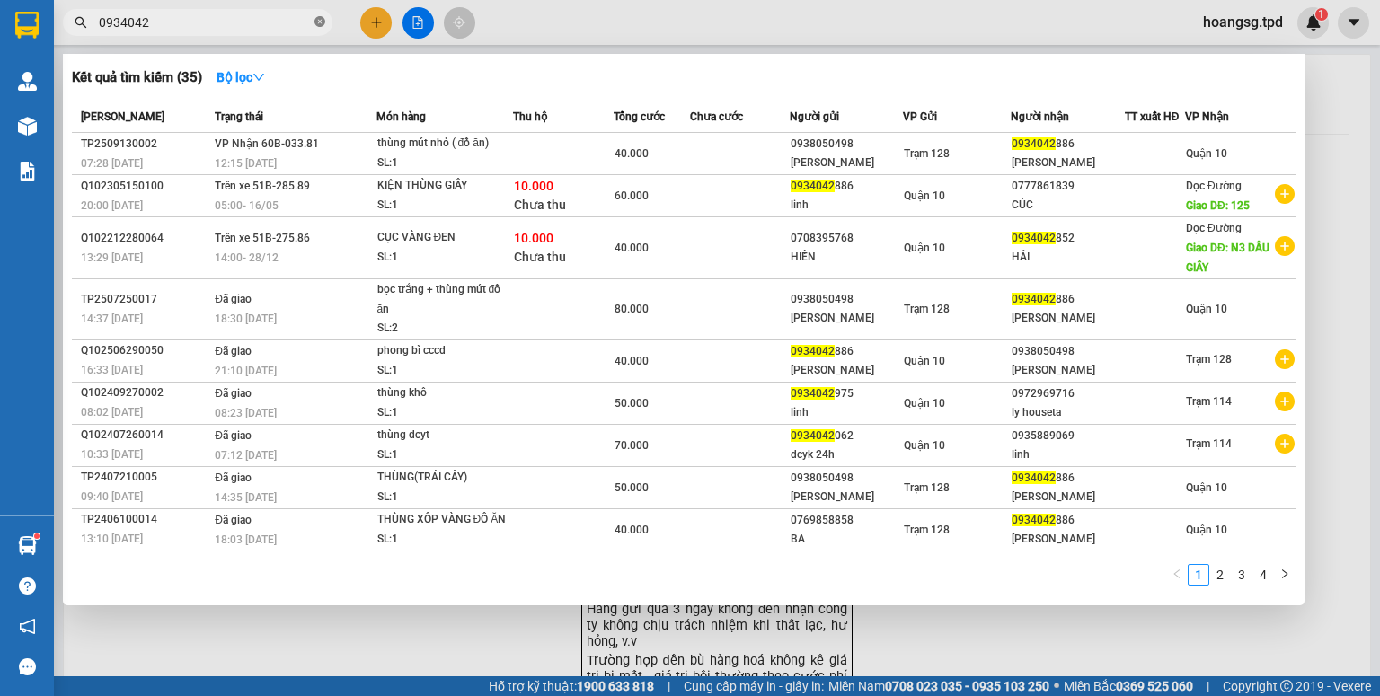
type input "0934042"
